Goal: Communication & Community: Answer question/provide support

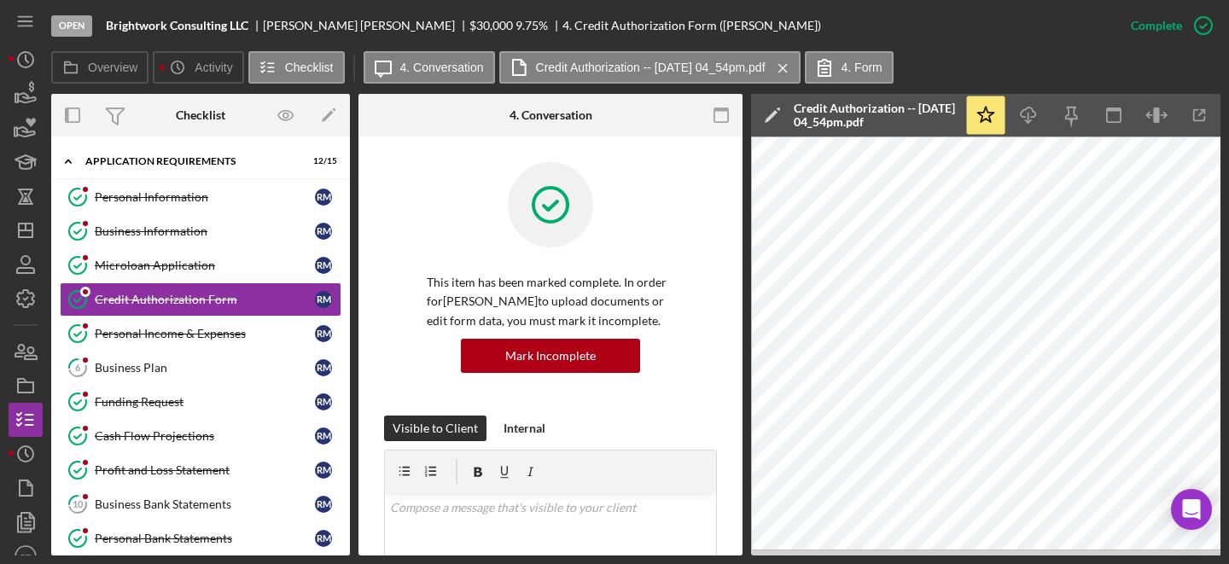
scroll to position [190, 0]
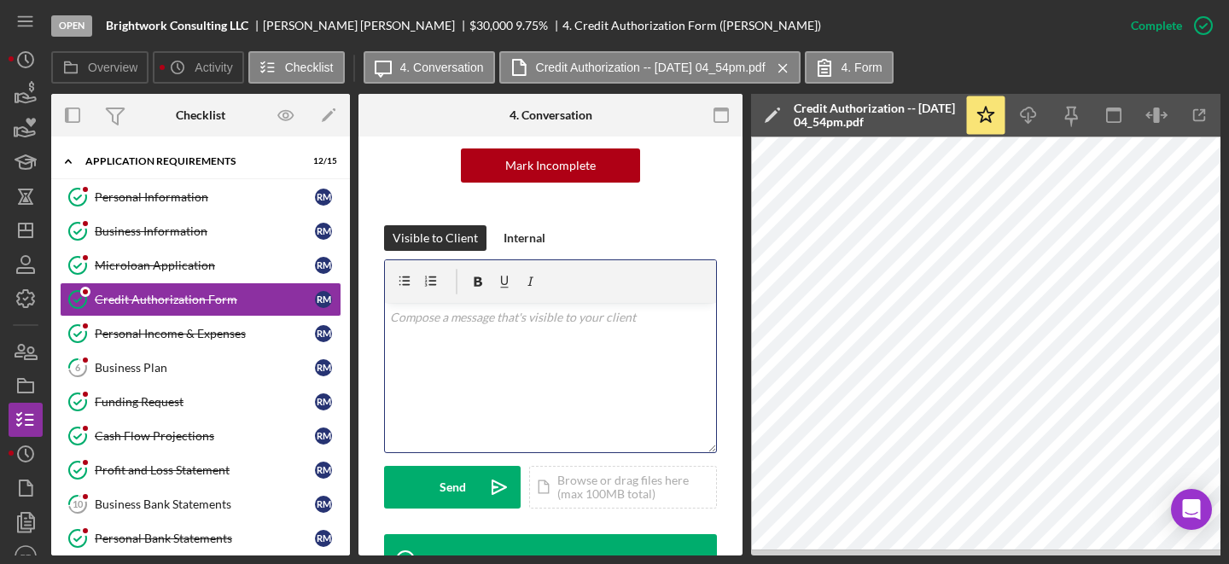
click at [517, 330] on div "v Color teal Color pink Remove color Add row above Add row below Add column bef…" at bounding box center [550, 377] width 331 height 149
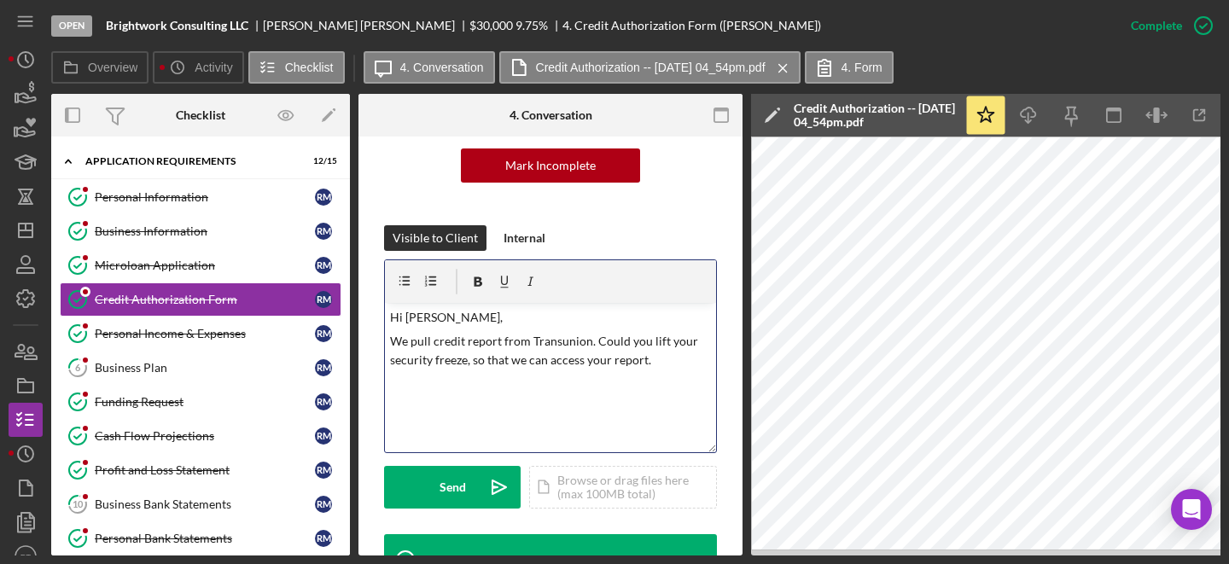
click at [544, 344] on p "We pull credit report from Transunion. Could you lift your security freeze, so …" at bounding box center [551, 351] width 322 height 38
click at [545, 338] on p "We pull credit report from Transunion. Could you lift your security freeze, so …" at bounding box center [551, 351] width 322 height 38
click at [561, 341] on p "We pull credit report from Transunion. Could you lift your security freeze, so …" at bounding box center [551, 351] width 322 height 38
click at [514, 352] on p "We pull credit report from TransUnion. Could you lift your security freeze, so …" at bounding box center [551, 351] width 322 height 38
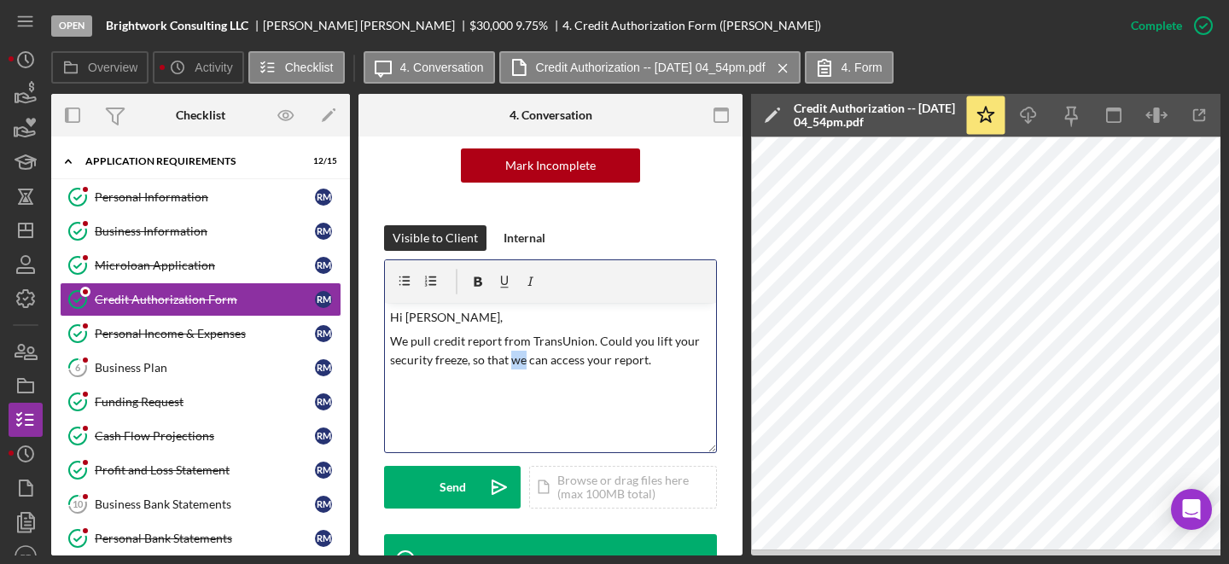
click at [514, 352] on p "We pull credit report from TransUnion. Could you lift your security freeze, so …" at bounding box center [551, 351] width 322 height 38
copy p "We pull credit report from TransUnion. Could you lift your security freeze, so …"
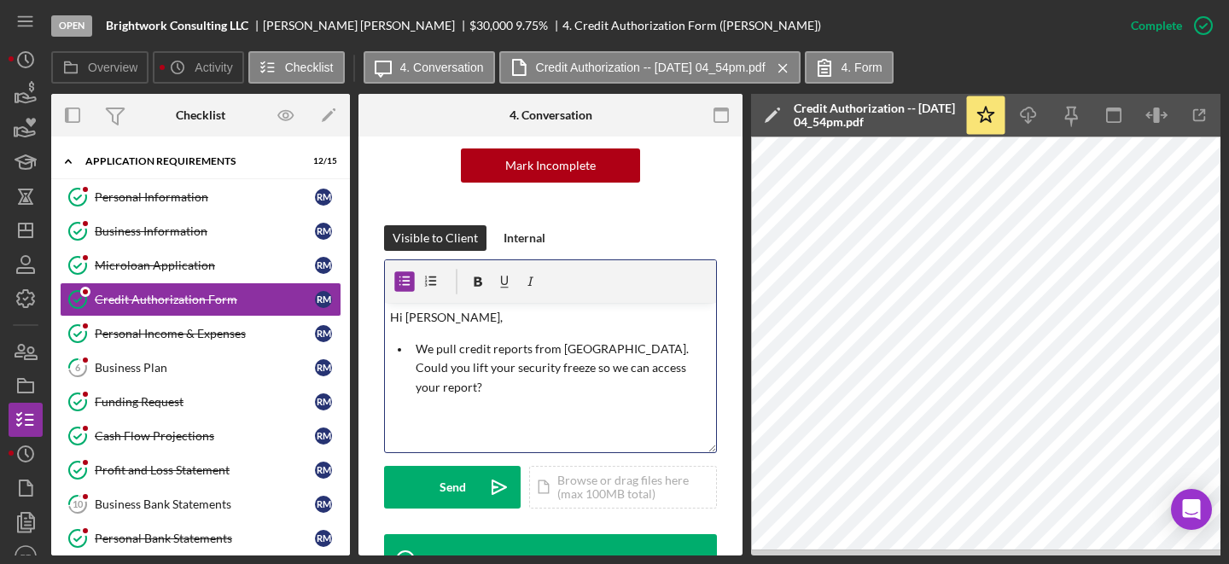
click at [421, 352] on p "We pull credit reports from [GEOGRAPHIC_DATA]. Could you lift your security fre…" at bounding box center [564, 368] width 296 height 57
click at [416, 350] on p "We pull credit reports from [GEOGRAPHIC_DATA]. Could you lift your security fre…" at bounding box center [564, 368] width 296 height 57
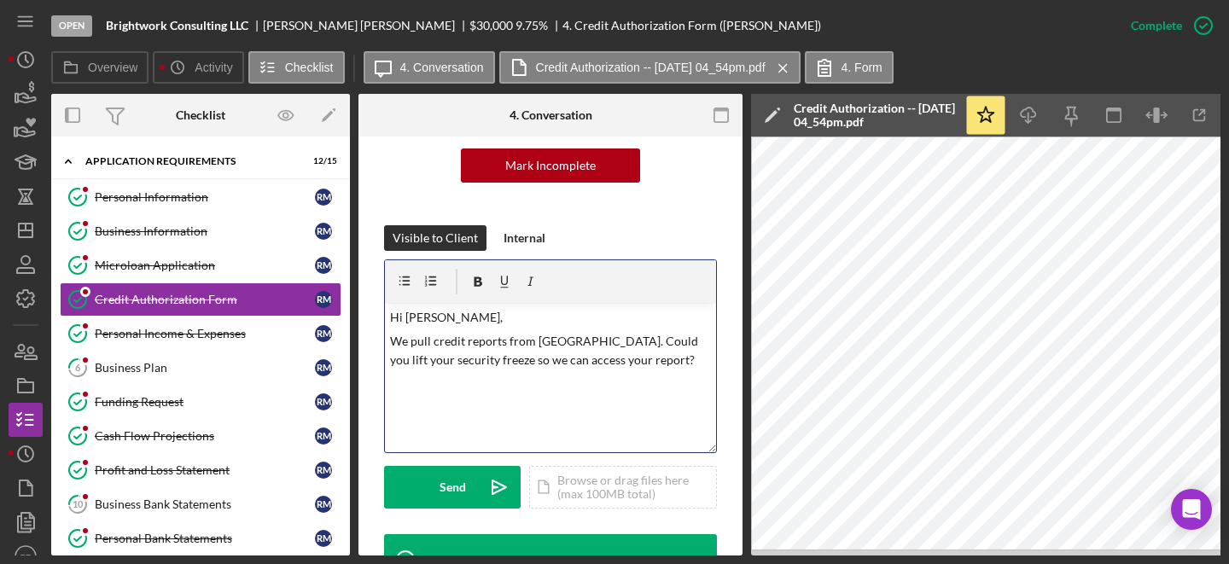
click at [634, 368] on p "We pull credit reports from [GEOGRAPHIC_DATA]. Could you lift your security fre…" at bounding box center [551, 351] width 322 height 38
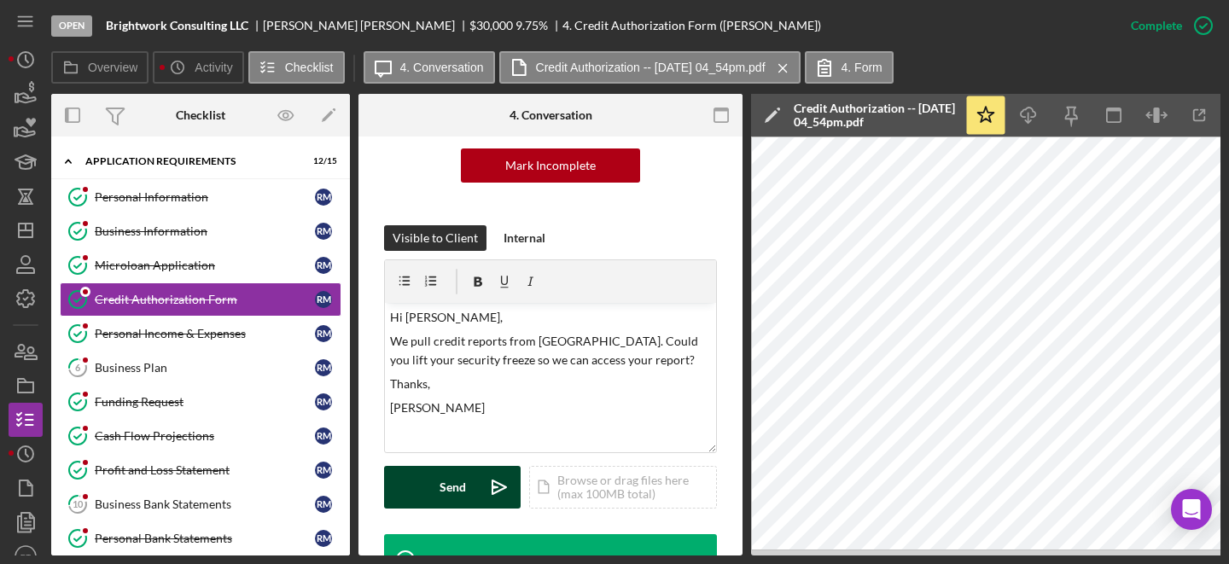
click at [469, 489] on button "Send Icon/icon-invite-send" at bounding box center [452, 487] width 137 height 43
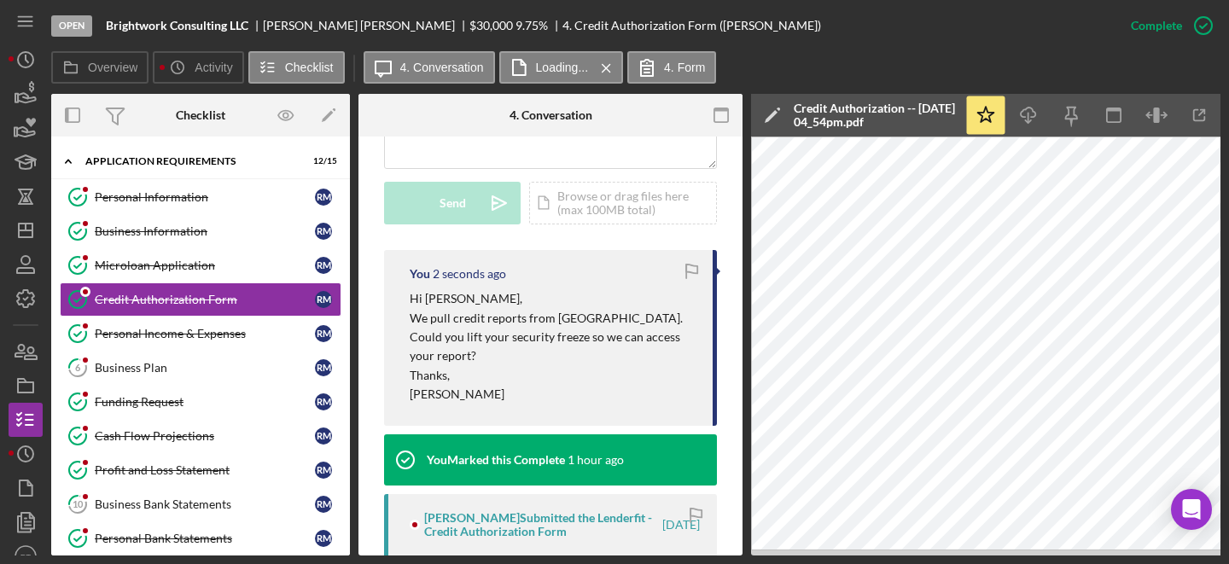
scroll to position [475, 0]
